Goal: Transaction & Acquisition: Register for event/course

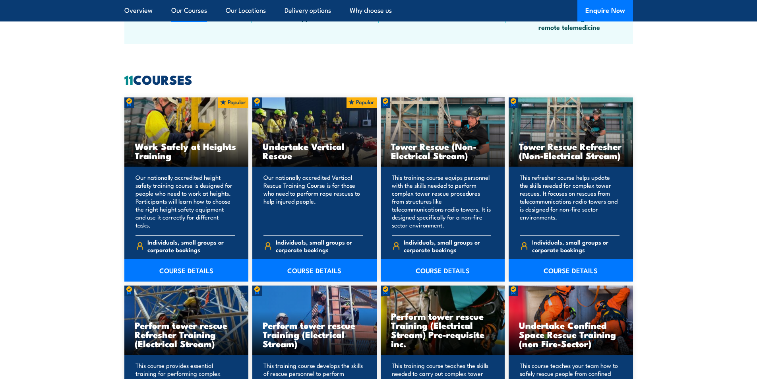
scroll to position [596, 0]
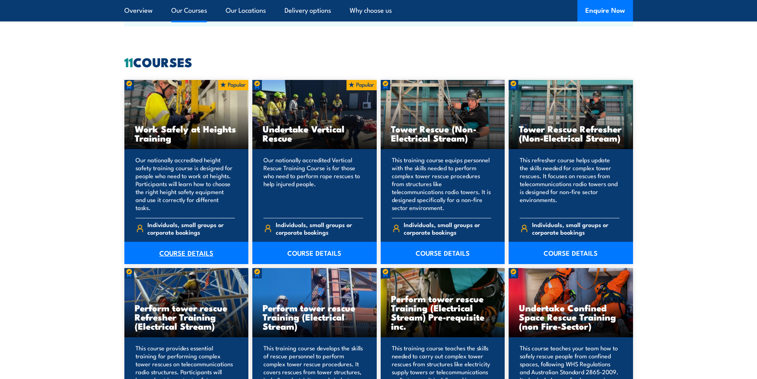
click at [182, 251] on link "COURSE DETAILS" at bounding box center [186, 253] width 124 height 22
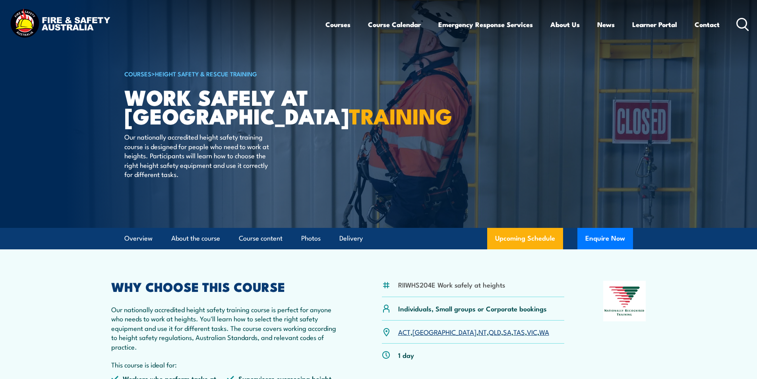
scroll to position [40, 0]
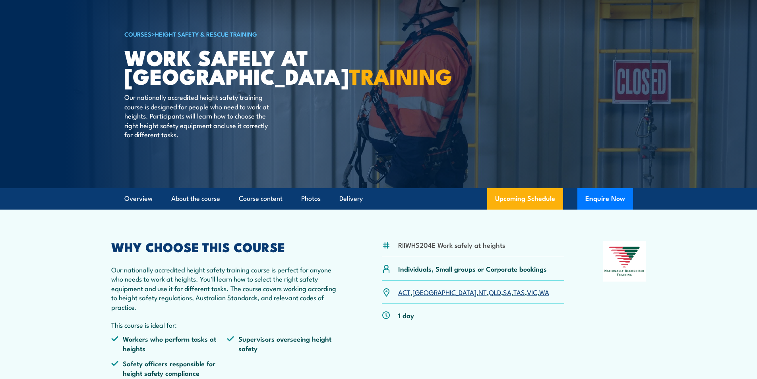
click at [479, 295] on link "NT" at bounding box center [483, 292] width 8 height 10
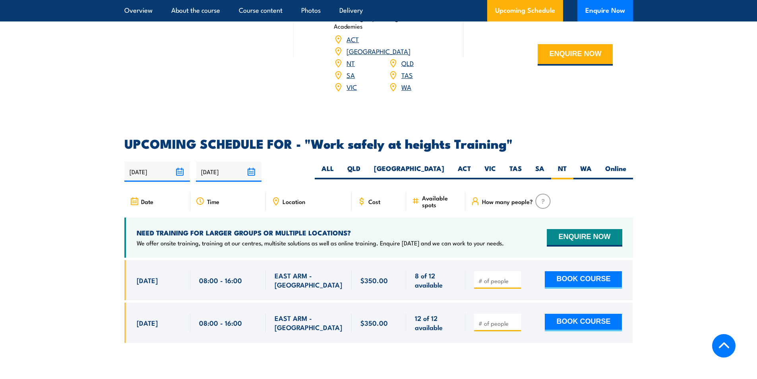
scroll to position [1225, 0]
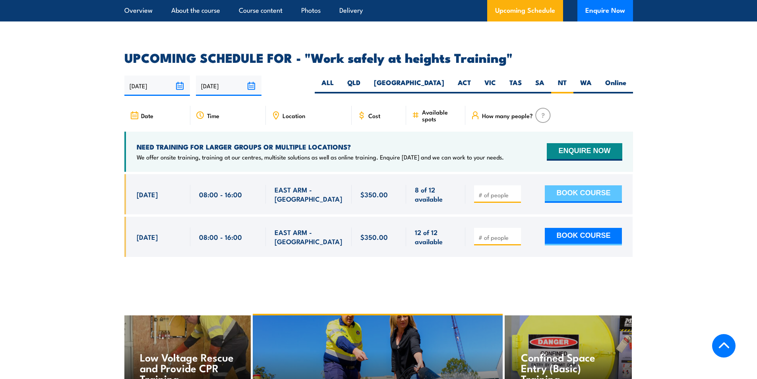
click at [563, 185] on button "BOOK COURSE" at bounding box center [583, 193] width 77 height 17
click at [499, 191] on input "number" at bounding box center [499, 195] width 40 height 8
type input "1"
click at [590, 185] on button "BOOK COURSE" at bounding box center [583, 193] width 77 height 17
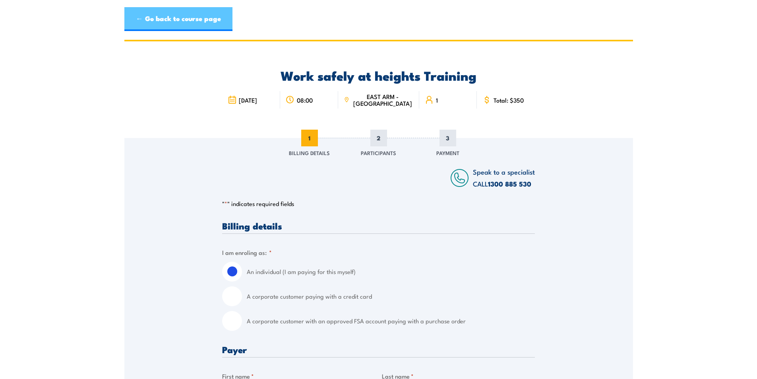
click at [194, 25] on link "← Go back to course page" at bounding box center [178, 19] width 108 height 24
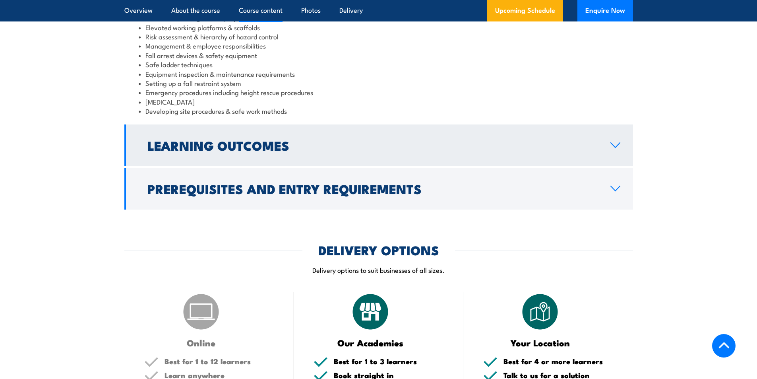
scroll to position [716, 0]
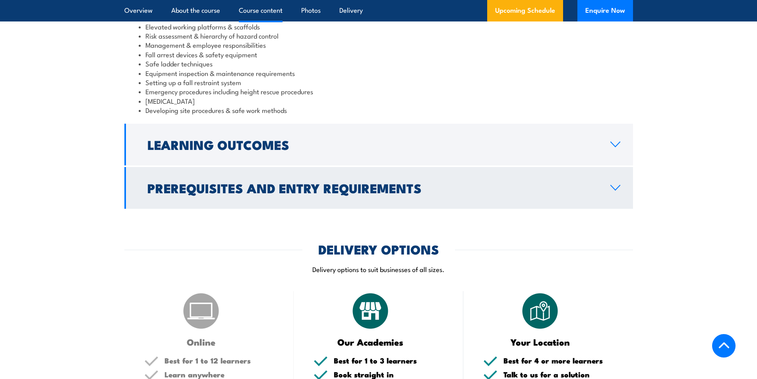
click at [351, 173] on link "Prerequisites and Entry Requirements" at bounding box center [378, 188] width 509 height 42
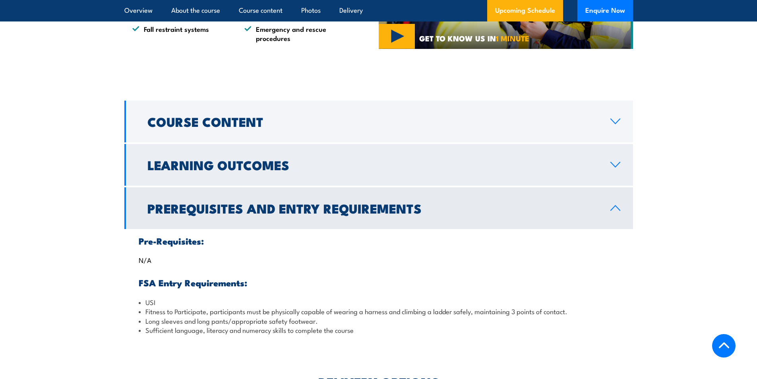
scroll to position [555, 0]
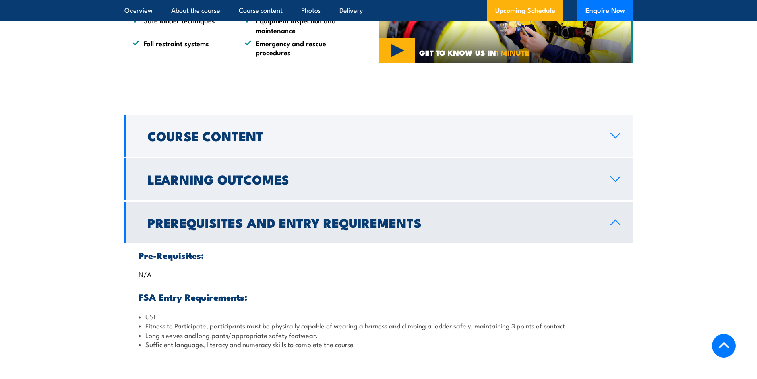
click at [303, 186] on link "Learning Outcomes" at bounding box center [378, 179] width 509 height 42
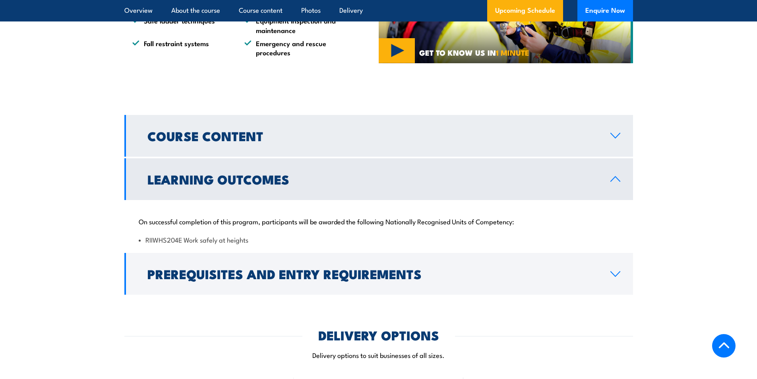
click at [250, 133] on h2 "Course Content" at bounding box center [372, 135] width 450 height 11
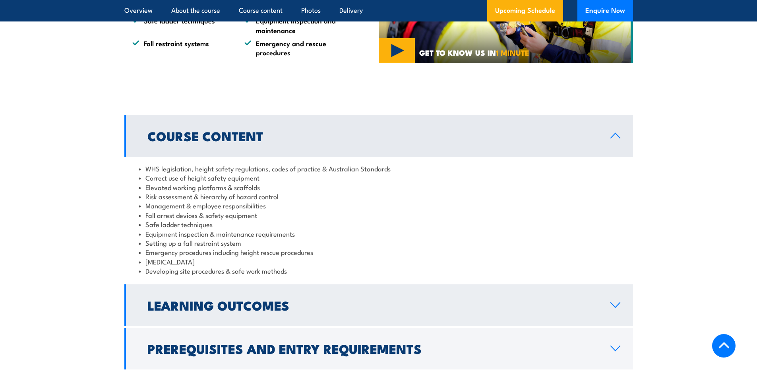
click at [227, 291] on link "Learning Outcomes" at bounding box center [378, 305] width 509 height 42
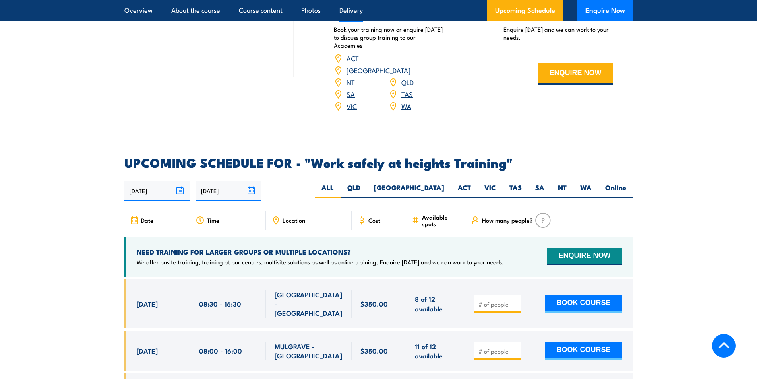
scroll to position [1032, 0]
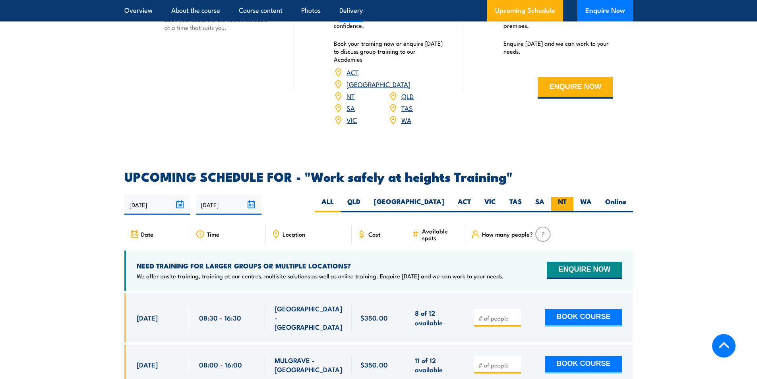
click at [564, 197] on label "NT" at bounding box center [562, 205] width 22 height 16
click at [567, 197] on input "NT" at bounding box center [569, 199] width 5 height 5
radio input "true"
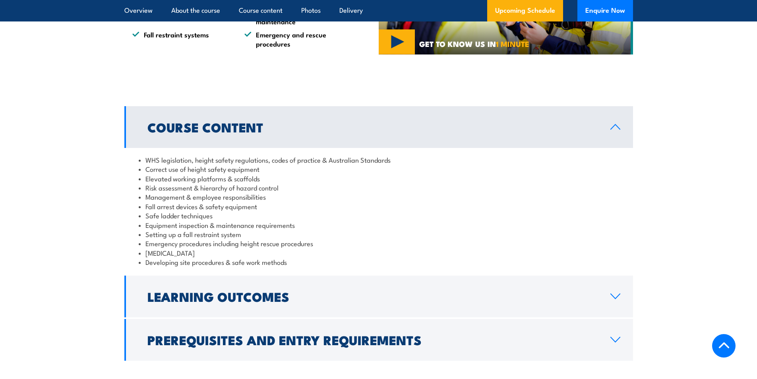
scroll to position [629, 0]
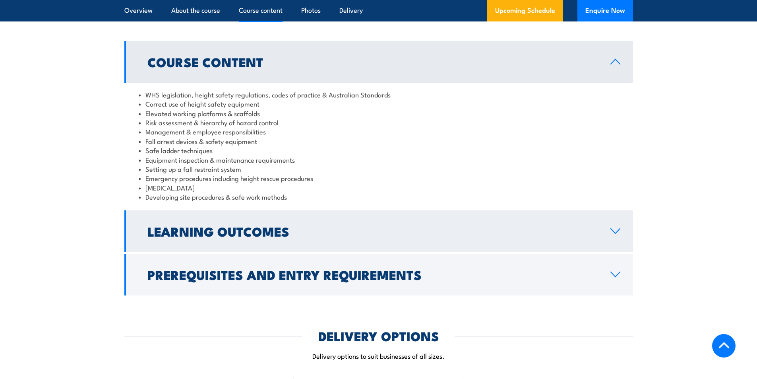
click at [235, 225] on h2 "Learning Outcomes" at bounding box center [372, 230] width 450 height 11
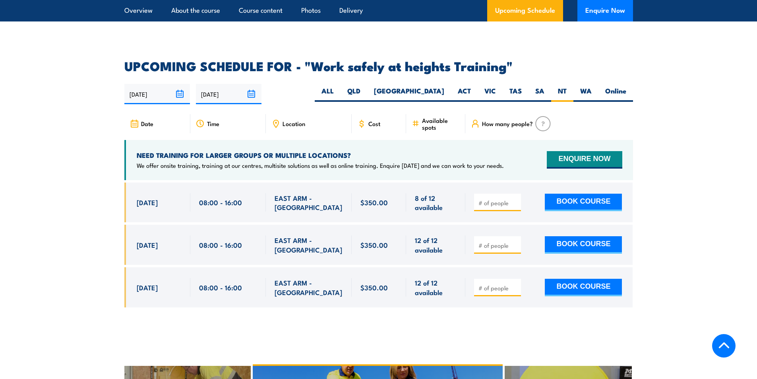
scroll to position [1146, 0]
